Goal: Transaction & Acquisition: Purchase product/service

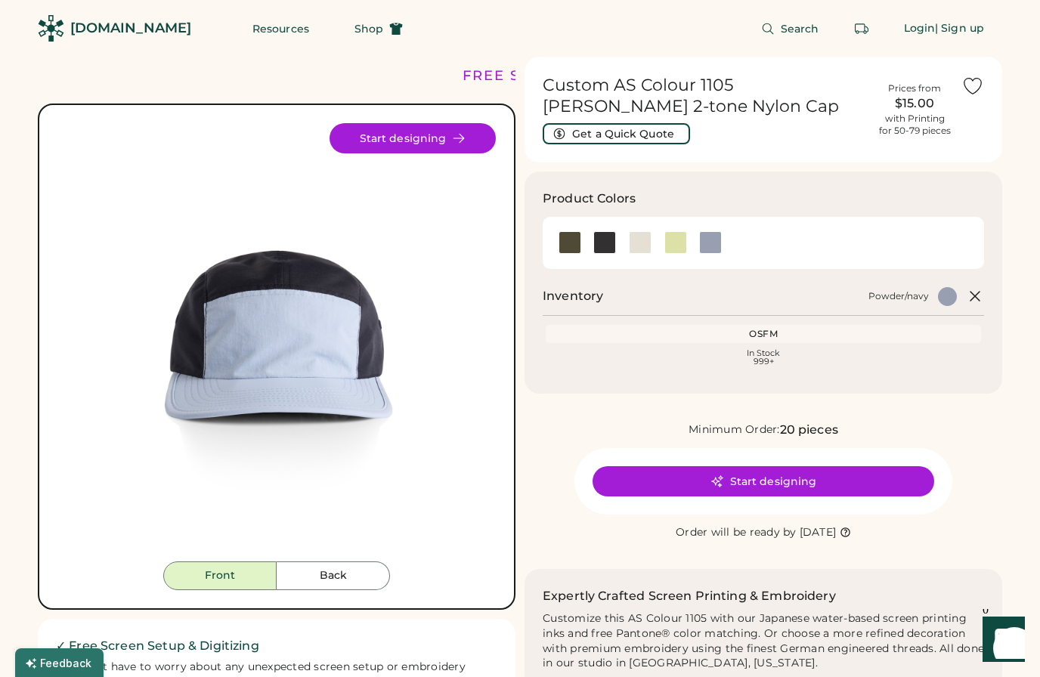
click at [688, 226] on div at bounding box center [675, 243] width 36 height 34
click at [671, 252] on div at bounding box center [675, 242] width 23 height 23
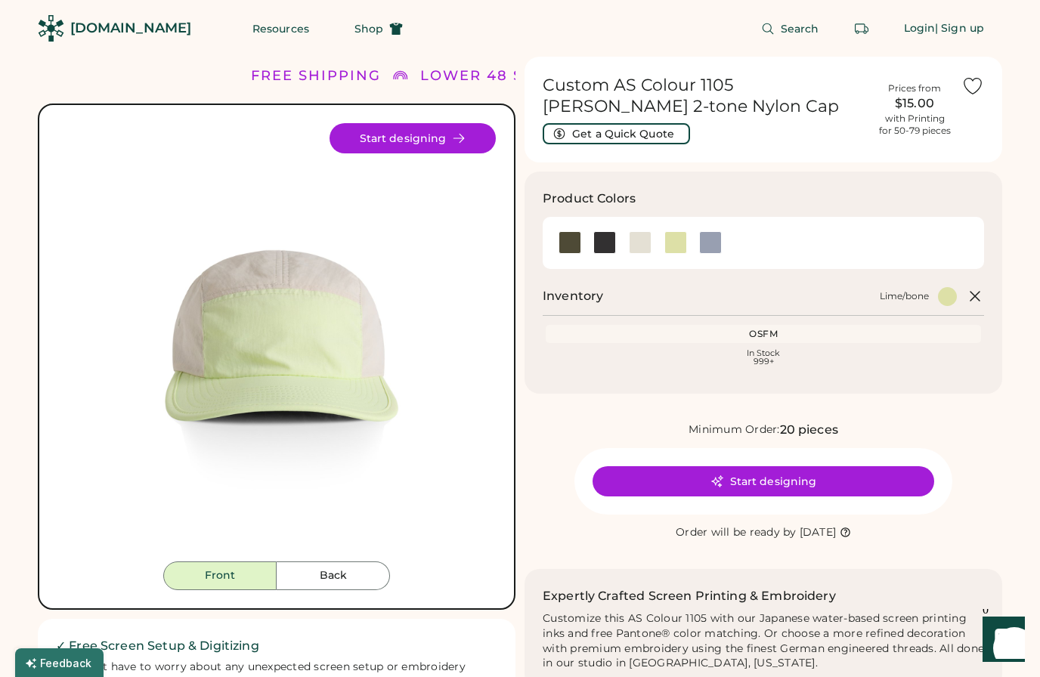
click at [603, 243] on div at bounding box center [604, 242] width 23 height 23
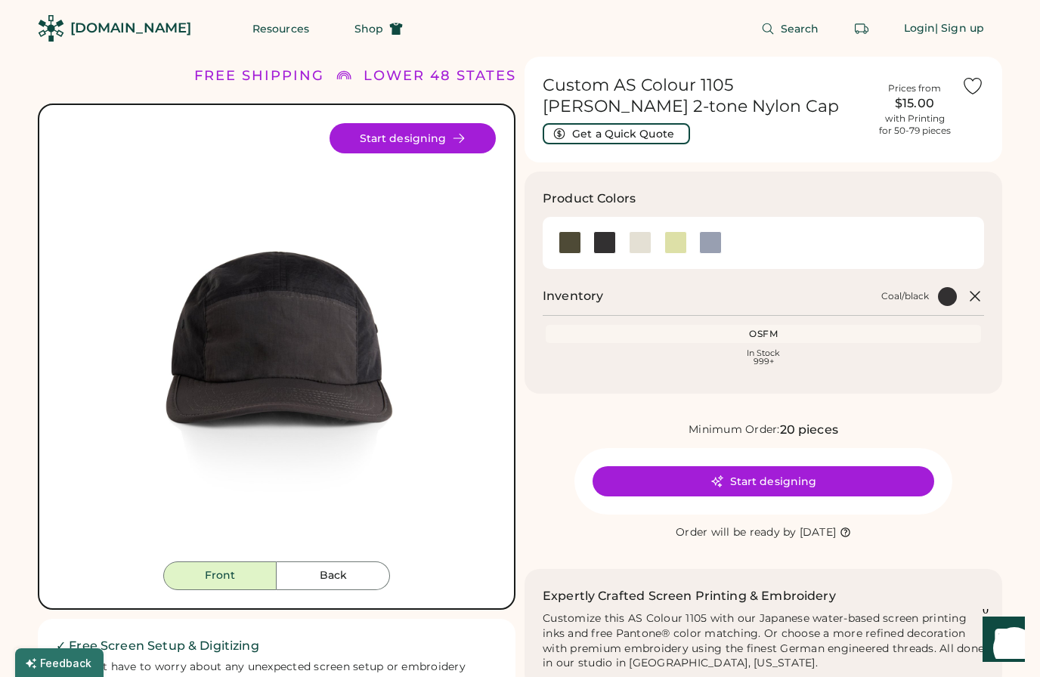
click at [639, 240] on div at bounding box center [640, 242] width 23 height 23
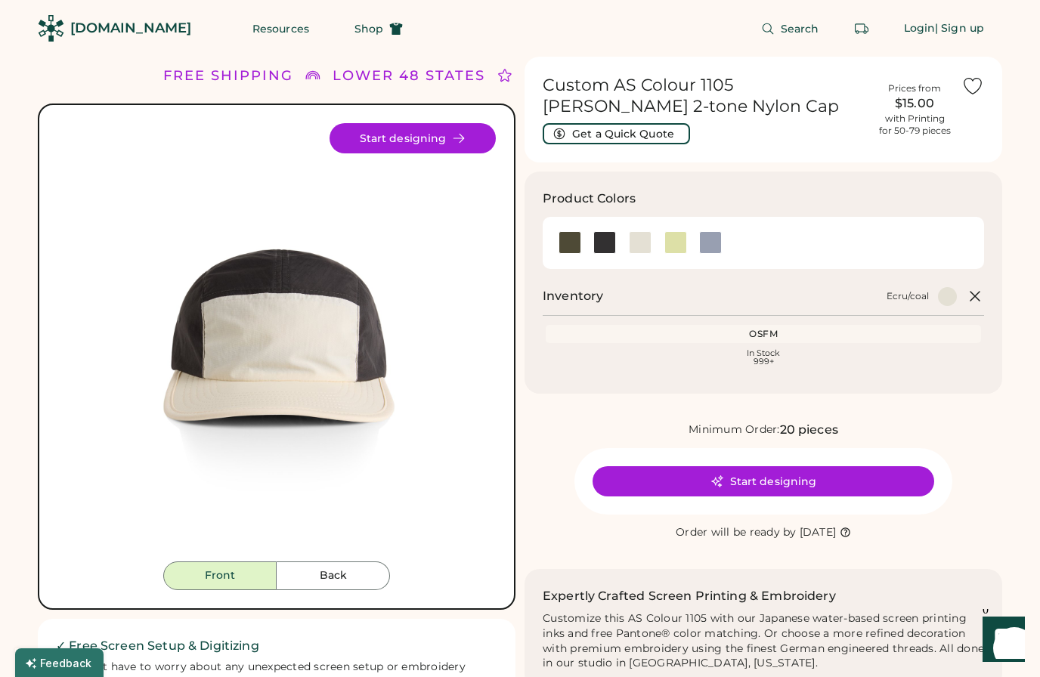
click at [717, 246] on div at bounding box center [710, 242] width 23 height 23
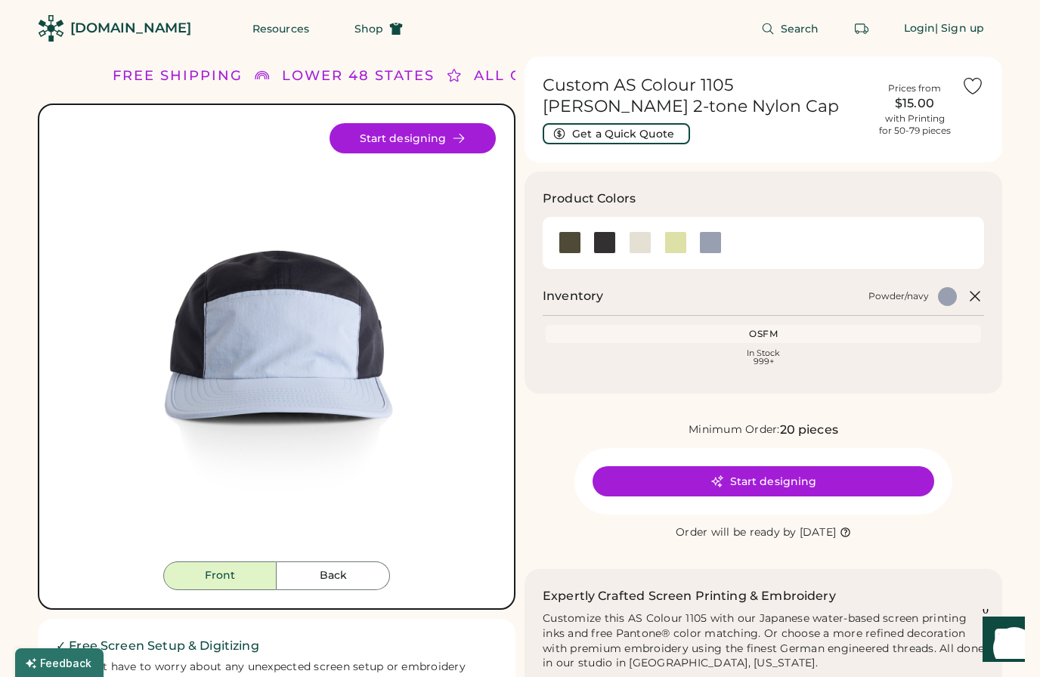
click at [674, 252] on div at bounding box center [675, 242] width 23 height 23
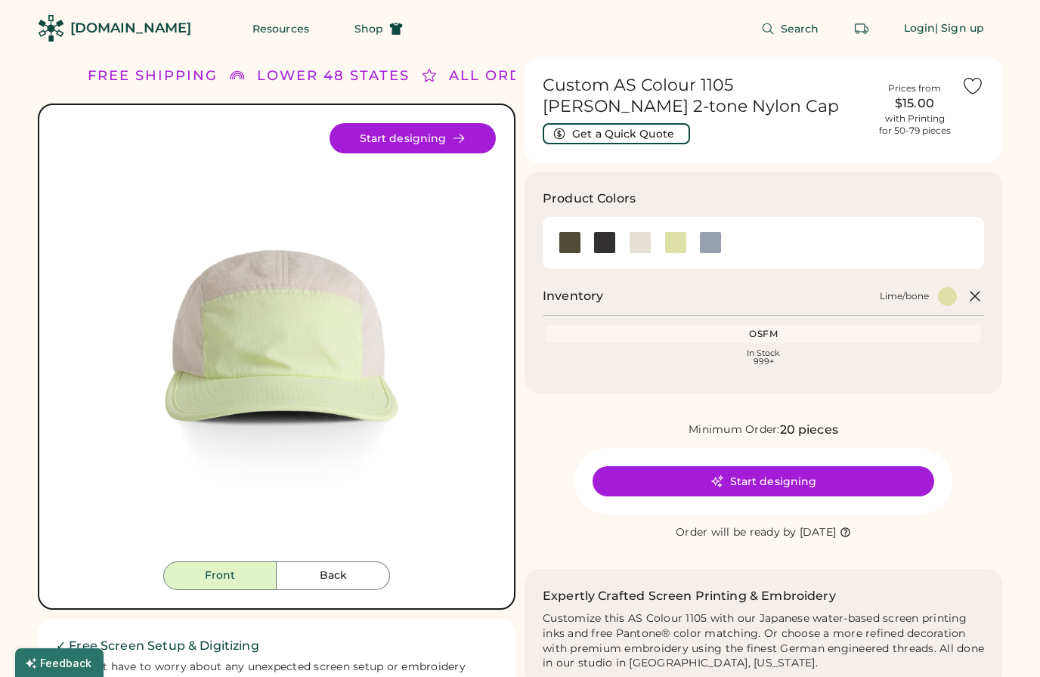
click at [645, 249] on div at bounding box center [640, 242] width 23 height 23
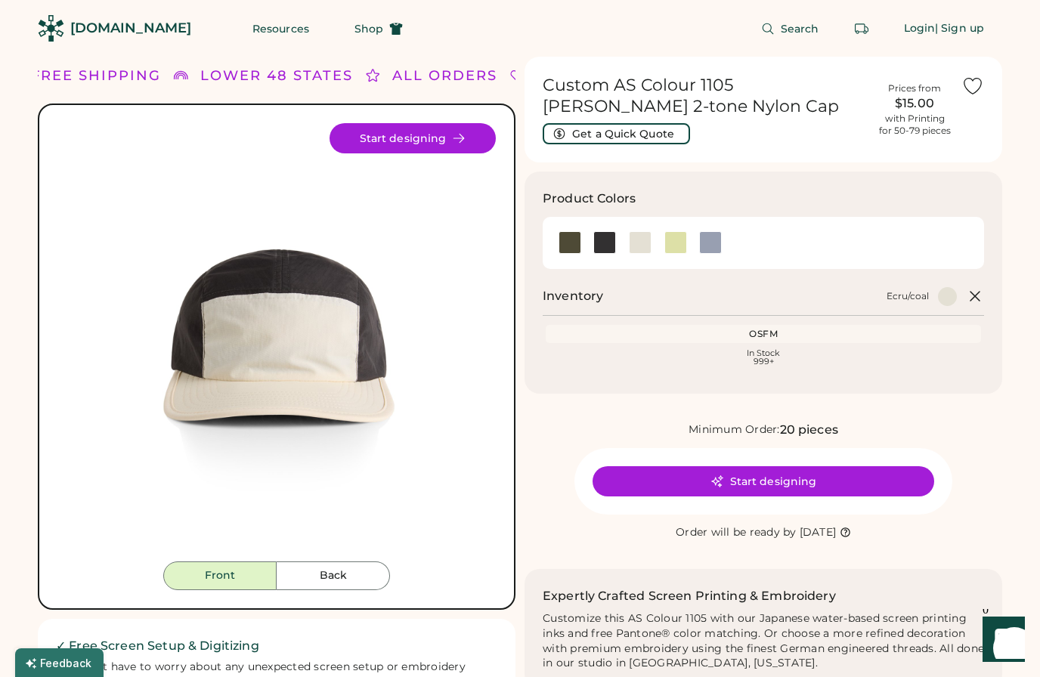
click at [701, 249] on div at bounding box center [710, 242] width 23 height 23
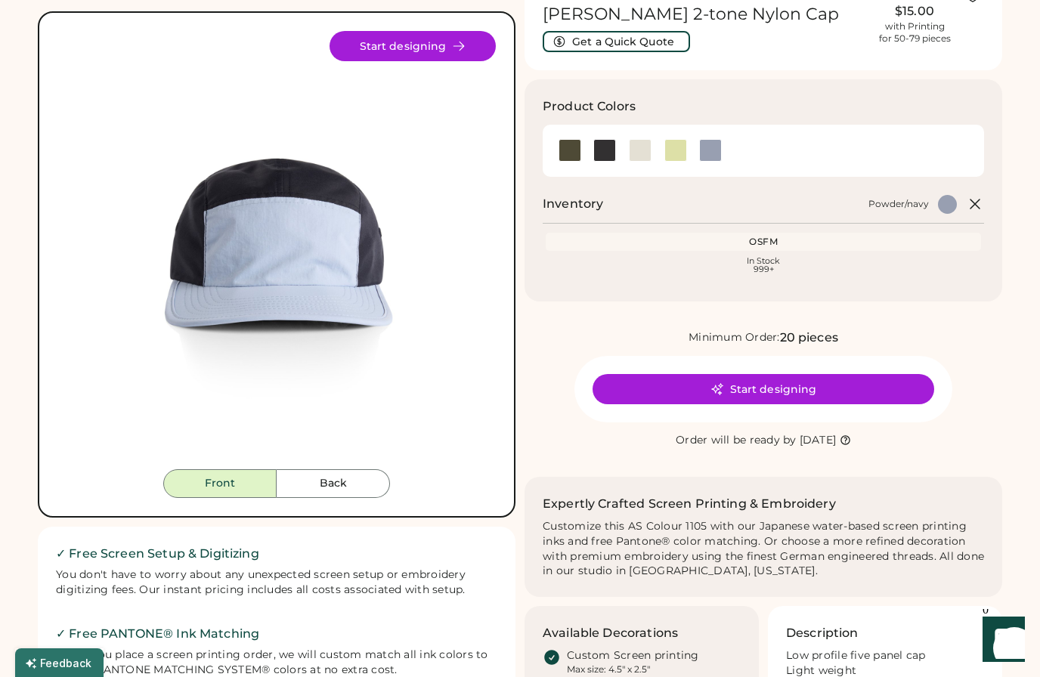
scroll to position [113, 0]
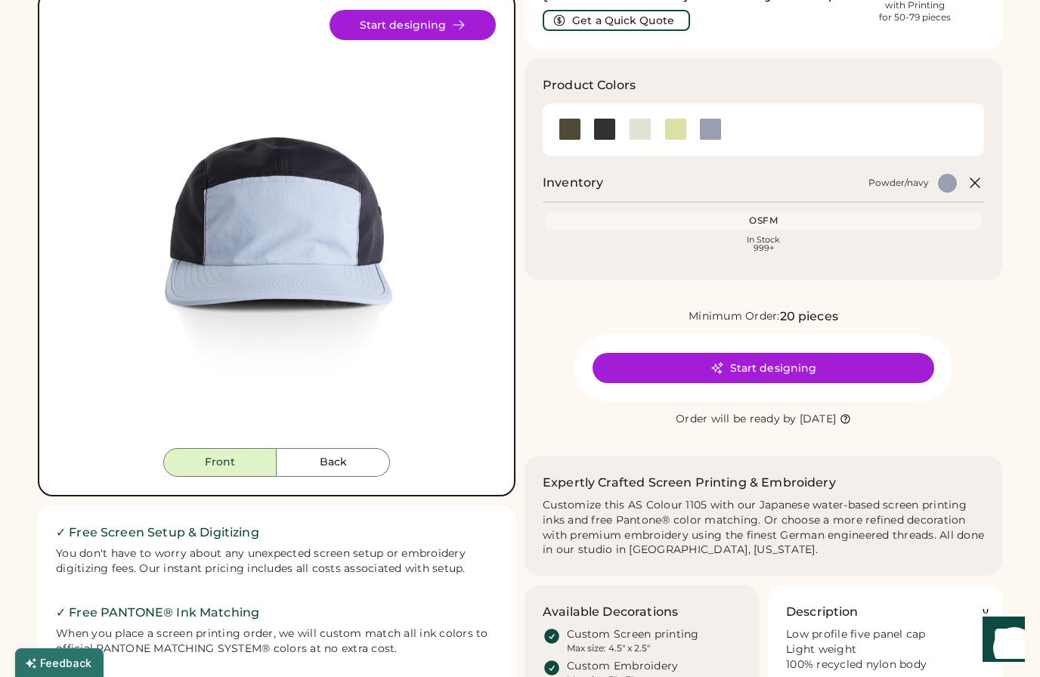
click at [670, 131] on div at bounding box center [675, 129] width 23 height 23
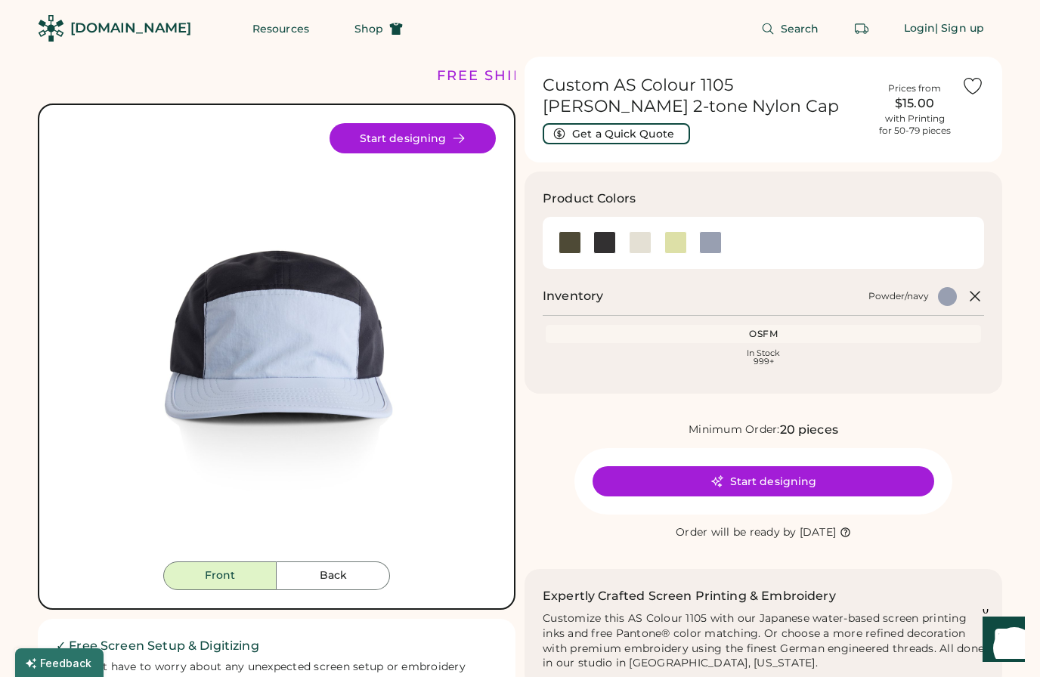
click at [676, 238] on div at bounding box center [675, 242] width 23 height 23
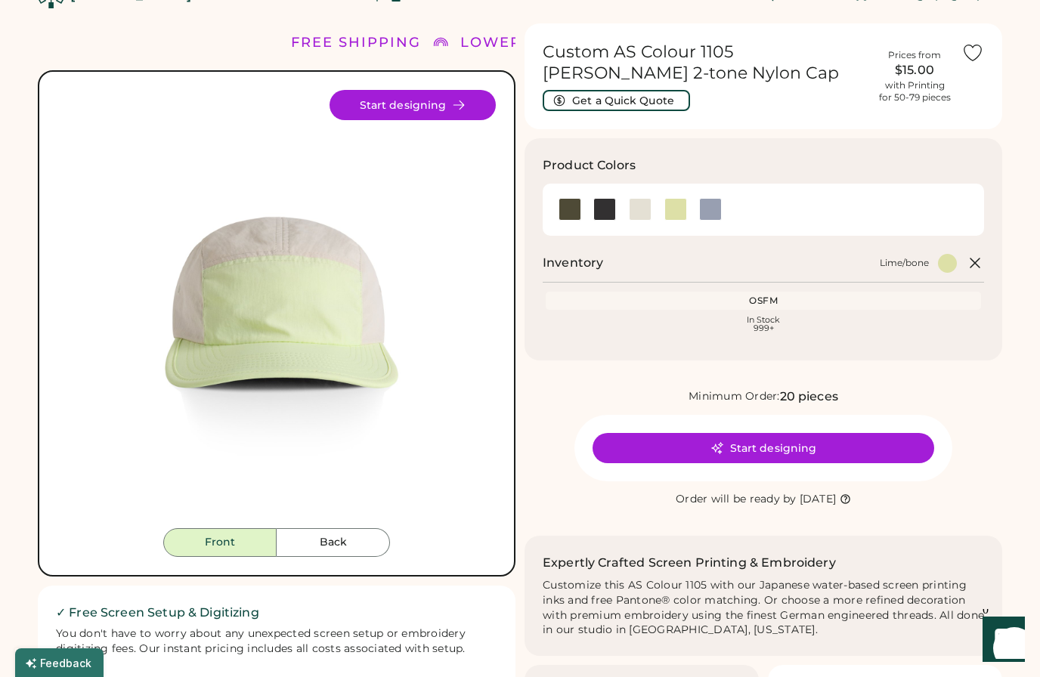
scroll to position [32, 0]
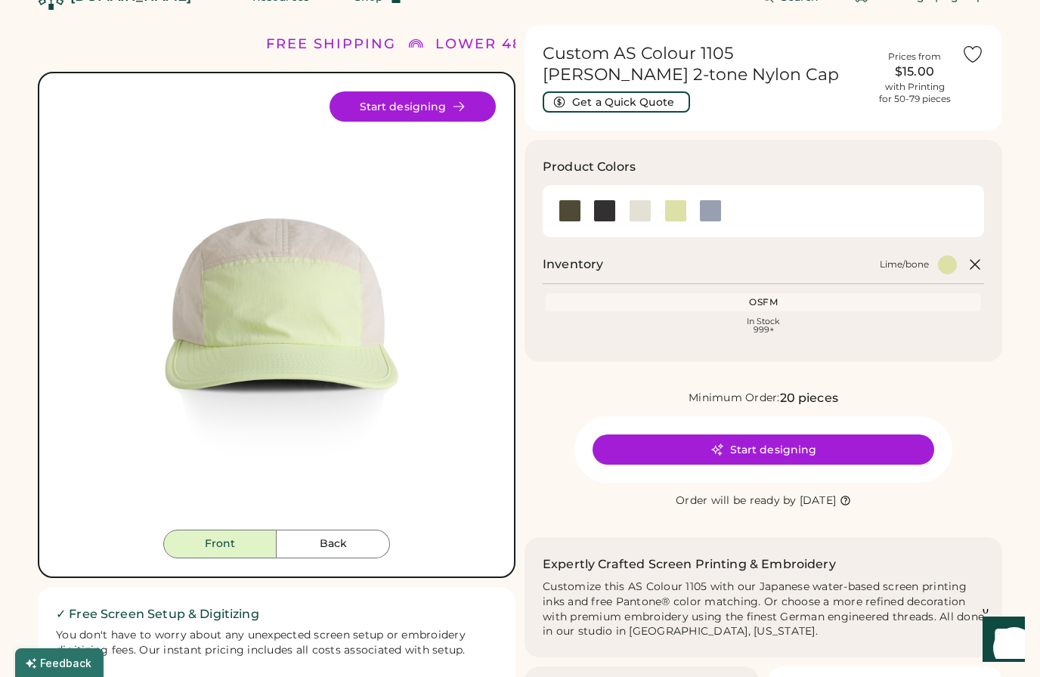
click at [344, 543] on button "Back" at bounding box center [333, 544] width 113 height 29
click at [238, 538] on button "Front" at bounding box center [219, 544] width 113 height 29
